Goal: Information Seeking & Learning: Learn about a topic

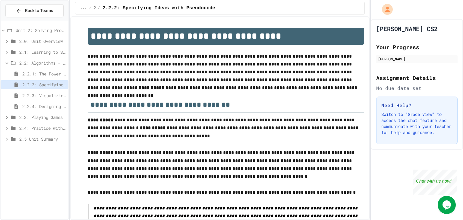
click at [315, 18] on div "**********" at bounding box center [219, 117] width 299 height 203
click at [31, 106] on span "2.2.4: Designing Flowcharts" at bounding box center [44, 106] width 44 height 6
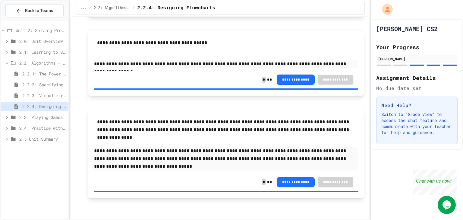
scroll to position [822, 0]
click at [52, 115] on span "2.3: Playing Games" at bounding box center [42, 117] width 47 height 6
click at [56, 162] on span "2.5 Unit Summary" at bounding box center [42, 160] width 47 height 6
click at [56, 168] on span "2.5.1 Unit Summary" at bounding box center [44, 171] width 44 height 6
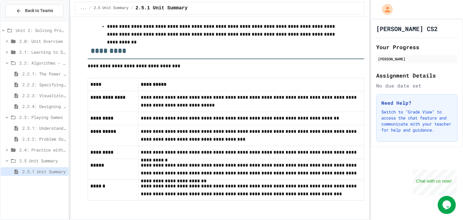
scroll to position [341, 0]
